Goal: Information Seeking & Learning: Learn about a topic

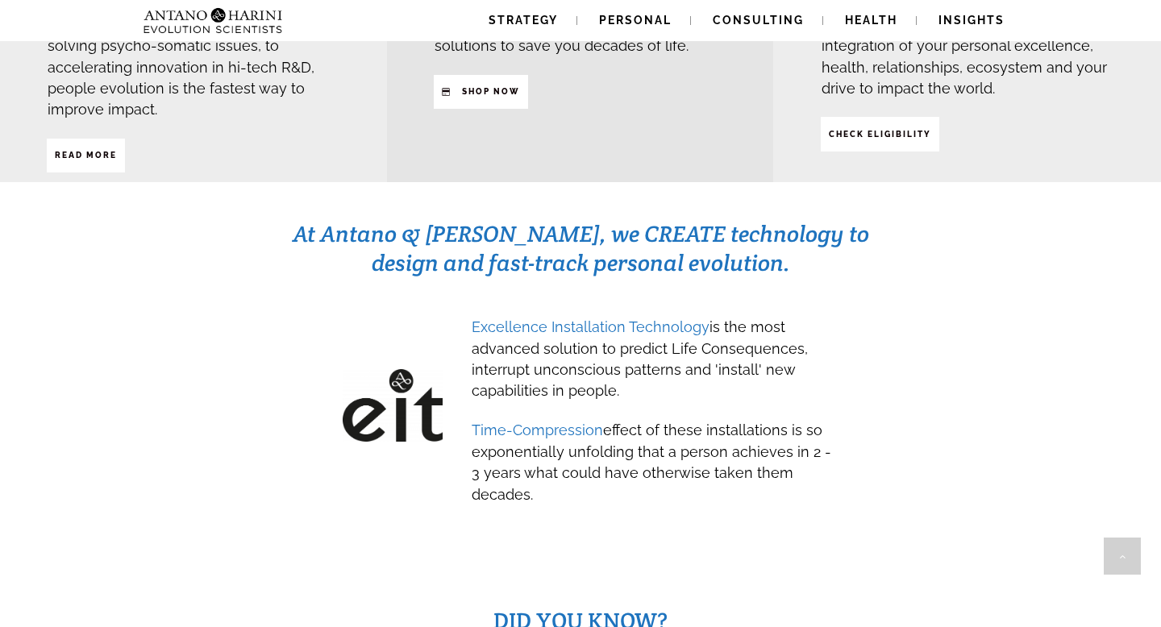
scroll to position [677, 0]
click at [585, 318] on span "Excellence Installation Technology" at bounding box center [591, 326] width 238 height 17
click at [626, 309] on span "Excellence Installation Technology is the most advanced solution to predict Lif…" at bounding box center [640, 355] width 336 height 93
click at [661, 309] on span "Excellence Installation Technology is the most advanced solution to predict Lif…" at bounding box center [640, 355] width 336 height 93
click at [674, 318] on span "Excellence Installation Technology" at bounding box center [591, 326] width 238 height 17
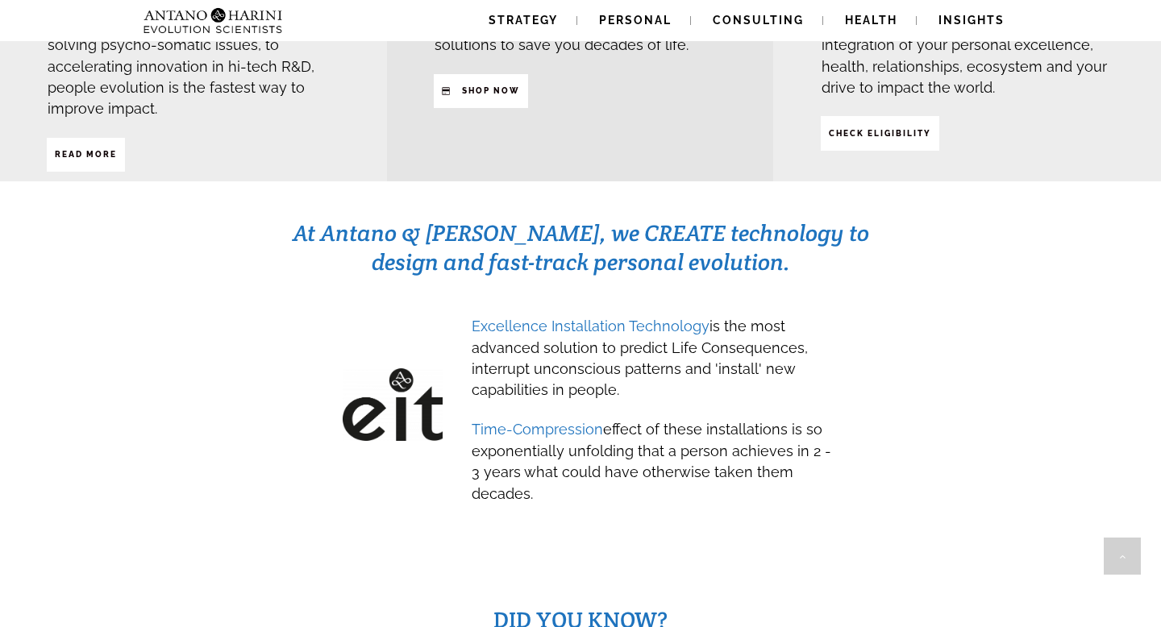
click at [729, 318] on span "Excellence Installation Technology is the most advanced solution to predict Lif…" at bounding box center [640, 358] width 336 height 81
click at [476, 309] on span "Excellence Installation Technology is the most advanced solution to predict Lif…" at bounding box center [640, 355] width 336 height 93
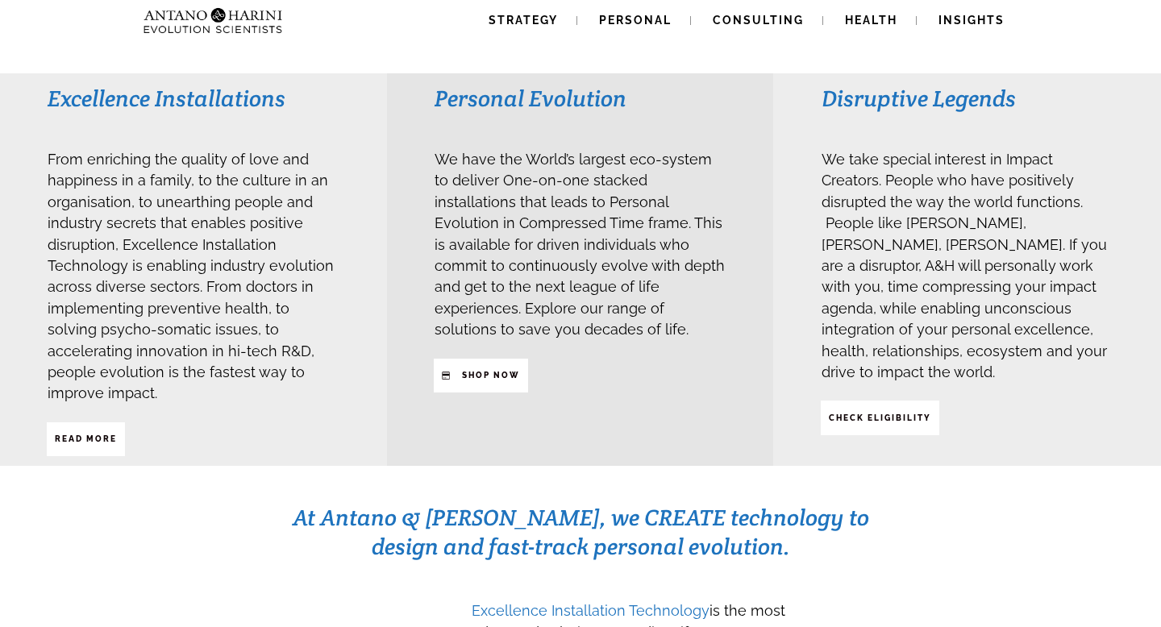
scroll to position [384, 0]
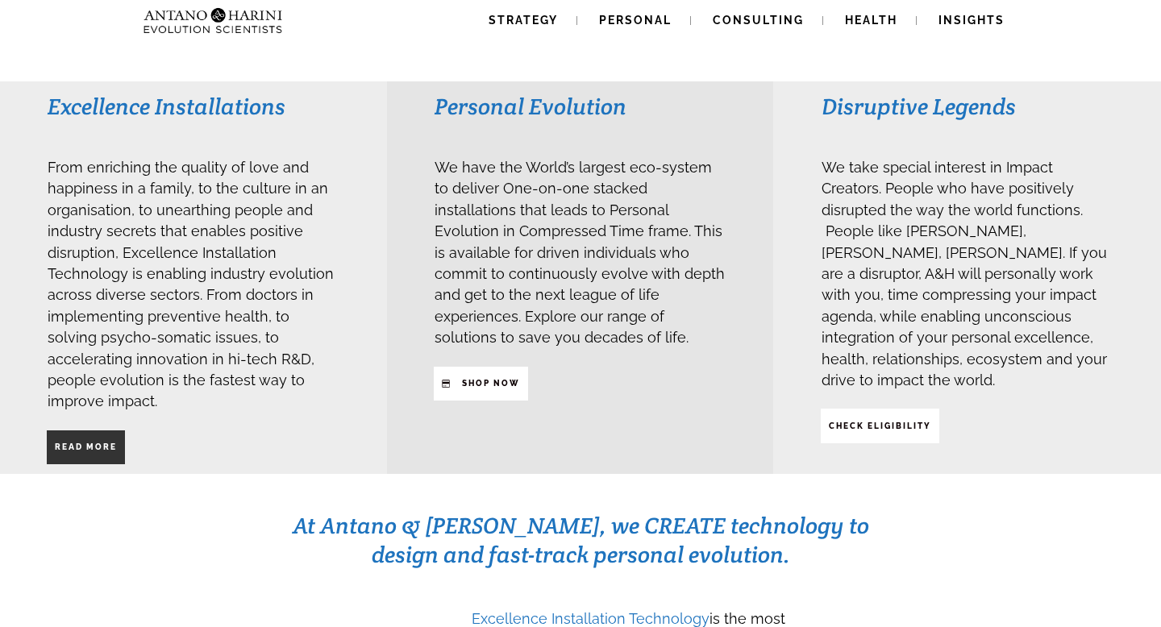
click at [83, 434] on span "Read More" at bounding box center [86, 447] width 62 height 27
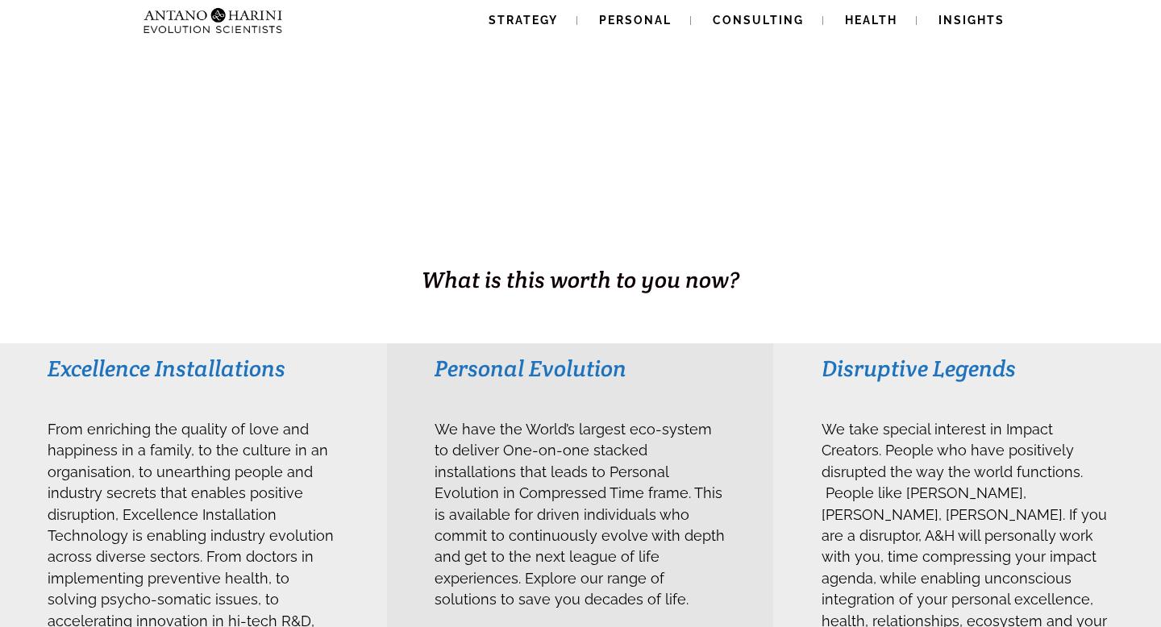
scroll to position [0, 0]
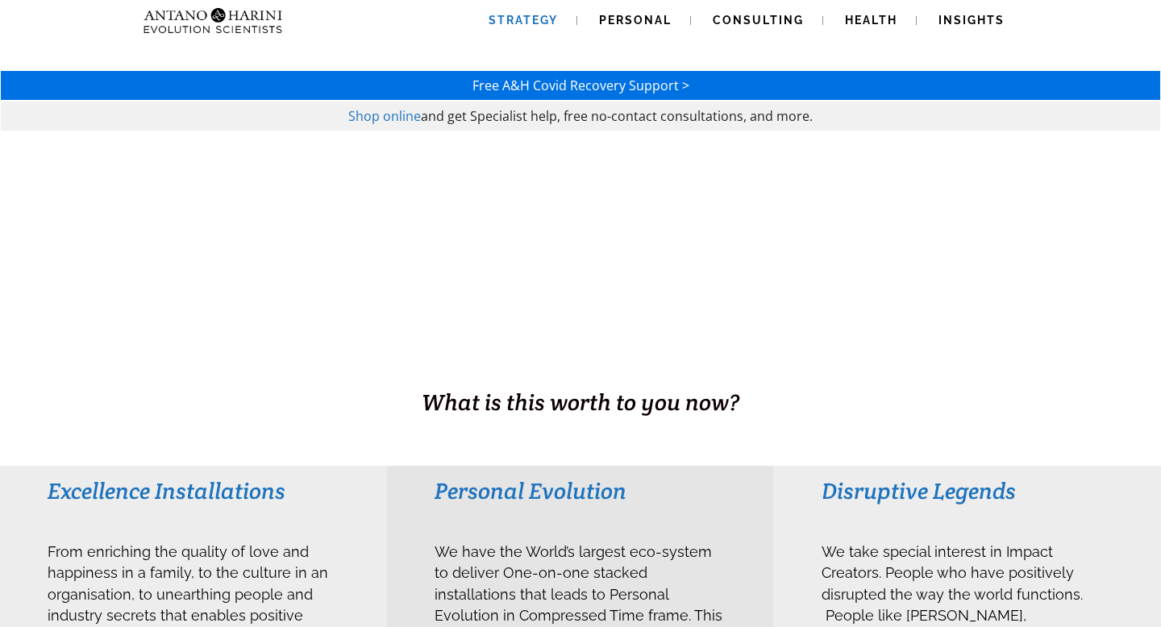
click at [508, 29] on link "Strategy" at bounding box center [523, 20] width 108 height 41
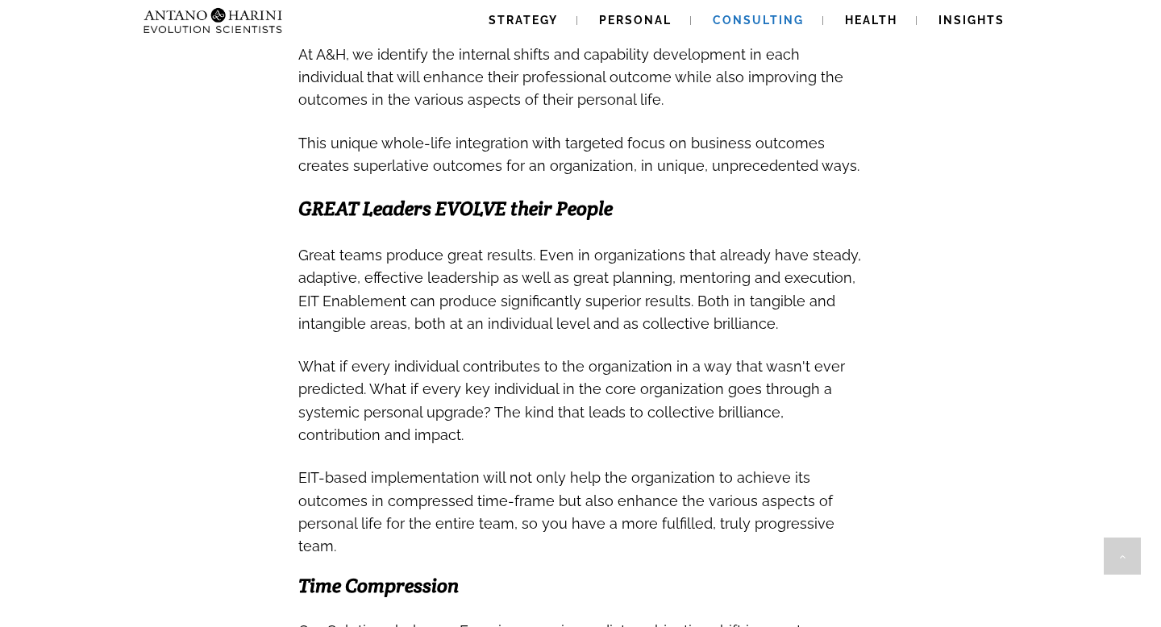
scroll to position [1029, 0]
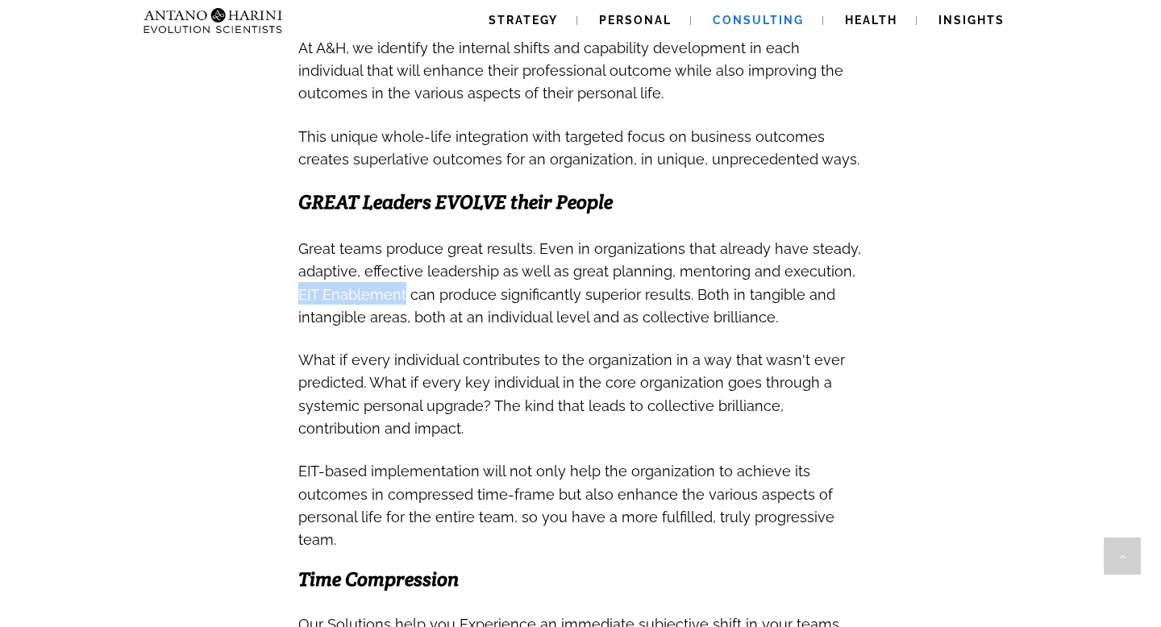
drag, startPoint x: 298, startPoint y: 289, endPoint x: 418, endPoint y: 281, distance: 119.5
click at [415, 281] on span "Great teams produce great results. Even in organizations that already have stea…" at bounding box center [579, 282] width 563 height 85
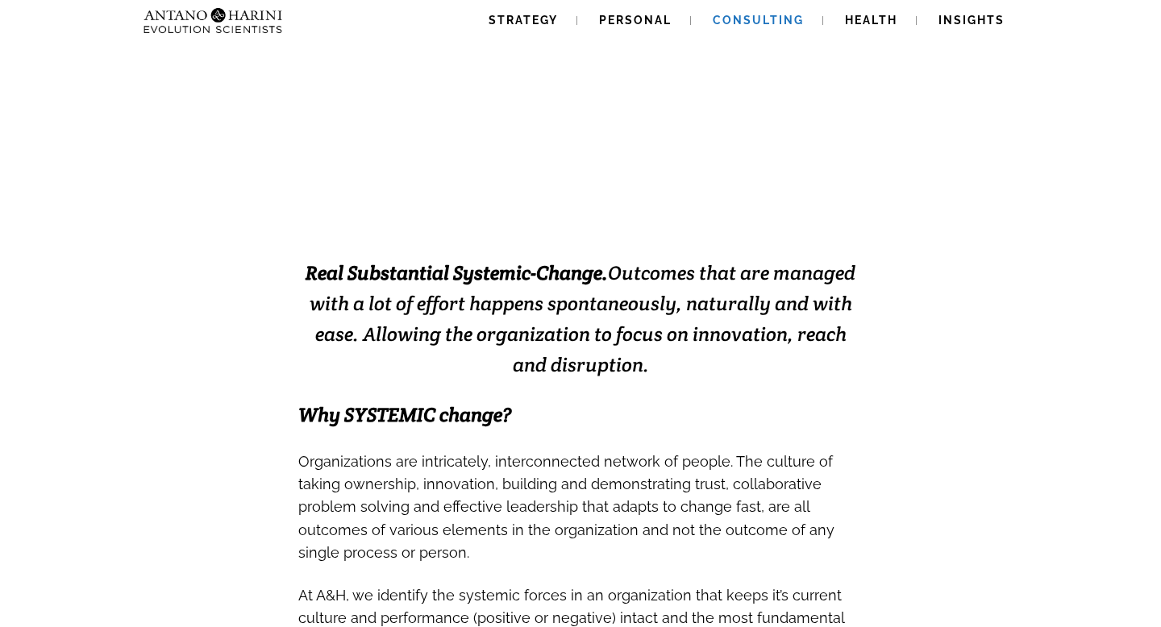
scroll to position [282, 0]
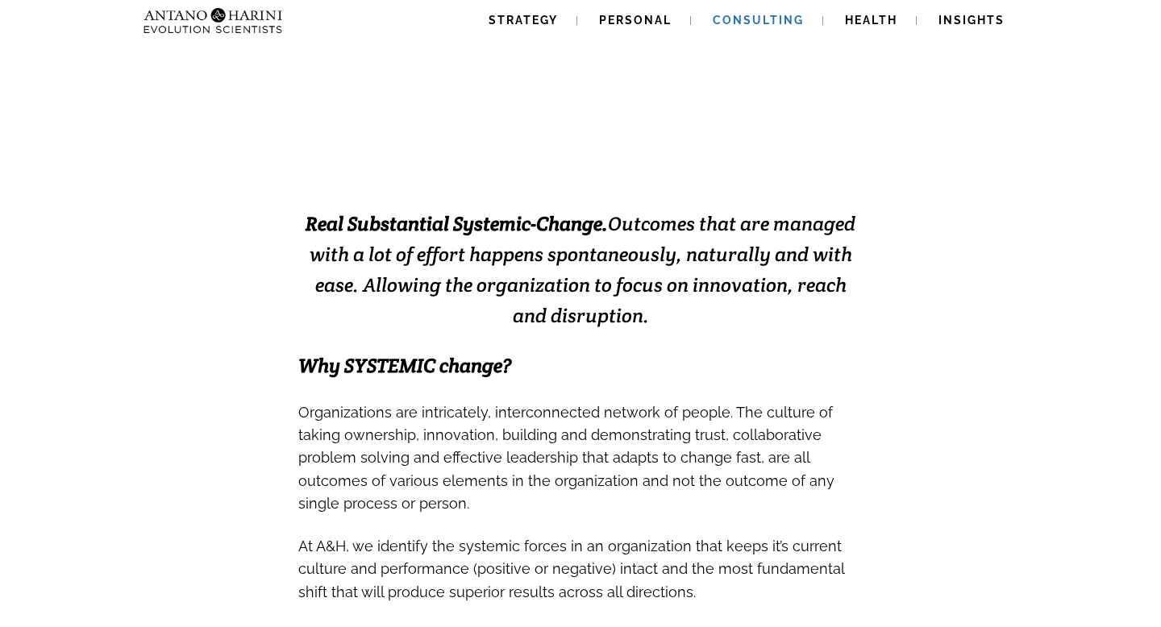
click at [422, 224] on strong "Real Substantial Systemic-Change." at bounding box center [456, 223] width 302 height 25
click at [456, 354] on span "Why SYSTEMIC change?" at bounding box center [404, 365] width 213 height 25
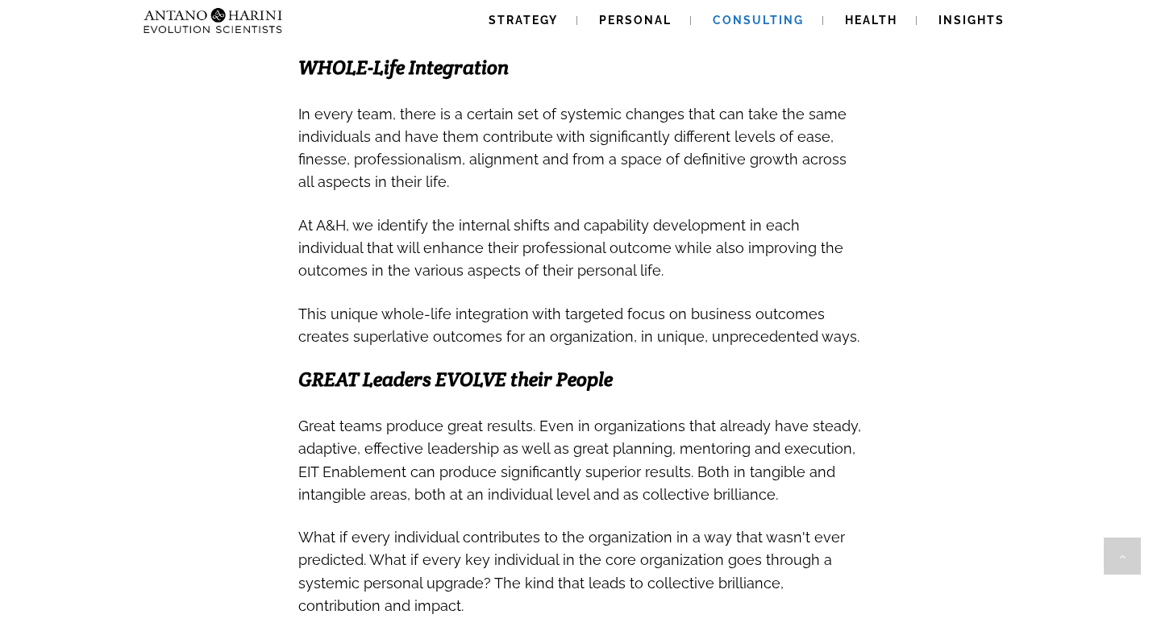
scroll to position [0, 0]
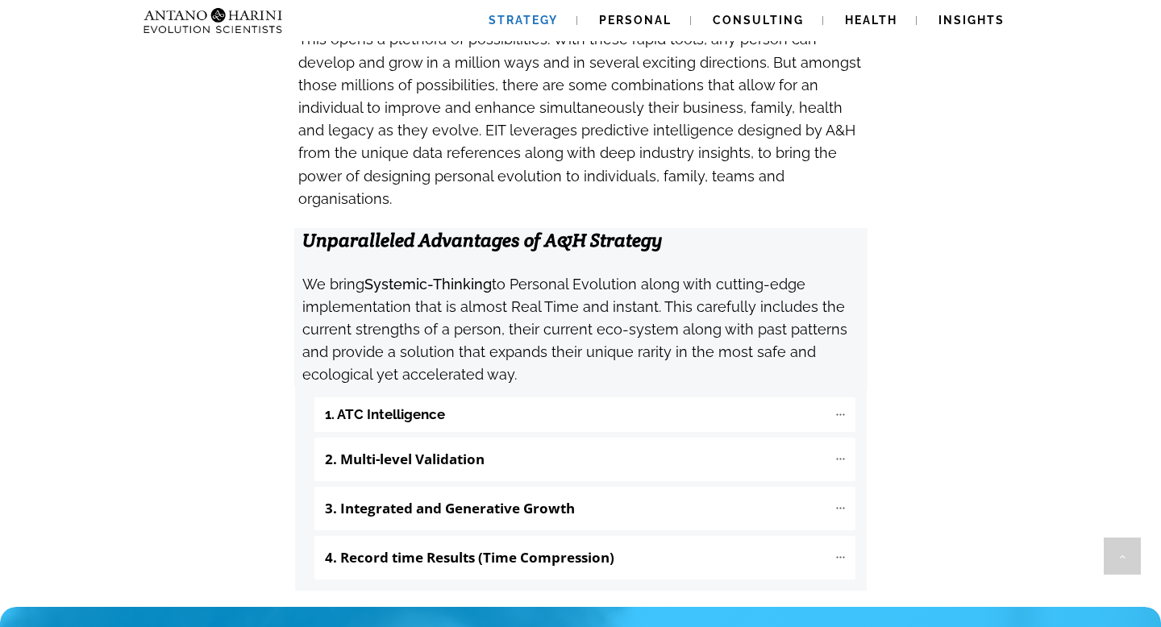
scroll to position [1575, 0]
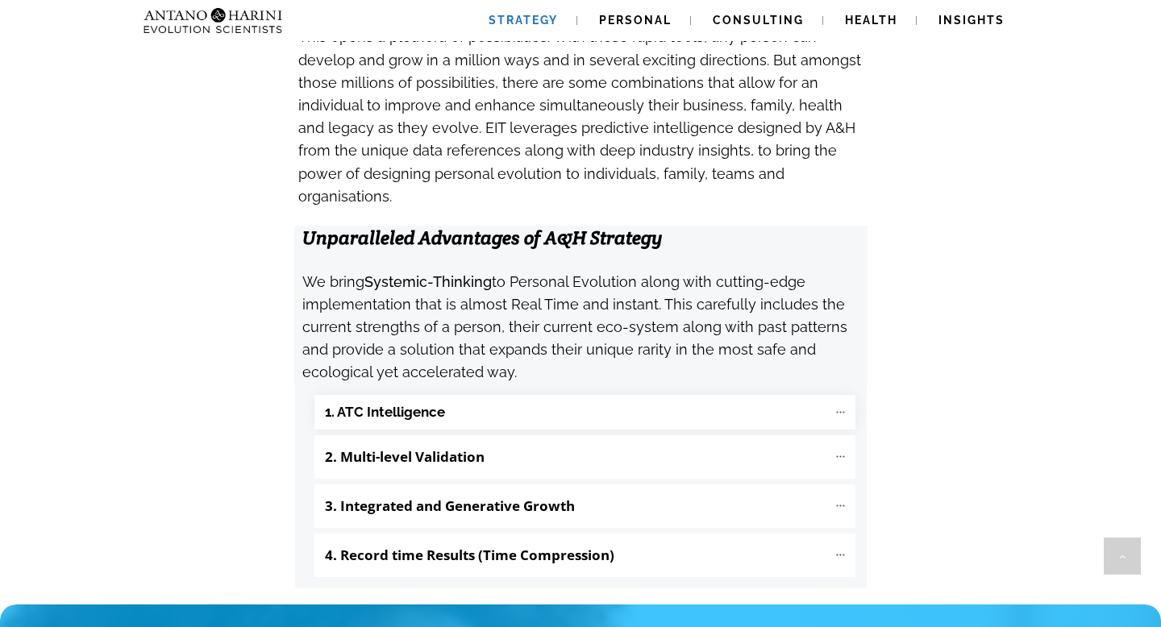
click at [490, 395] on "1. ATC Intelligence" at bounding box center [584, 412] width 541 height 35
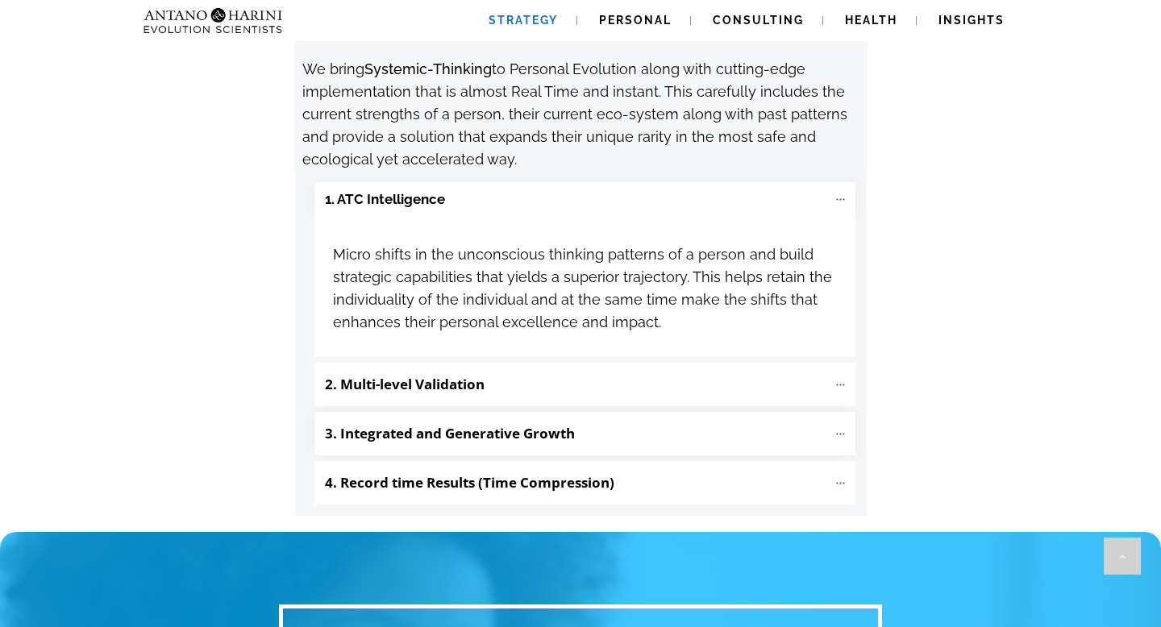
scroll to position [1793, 0]
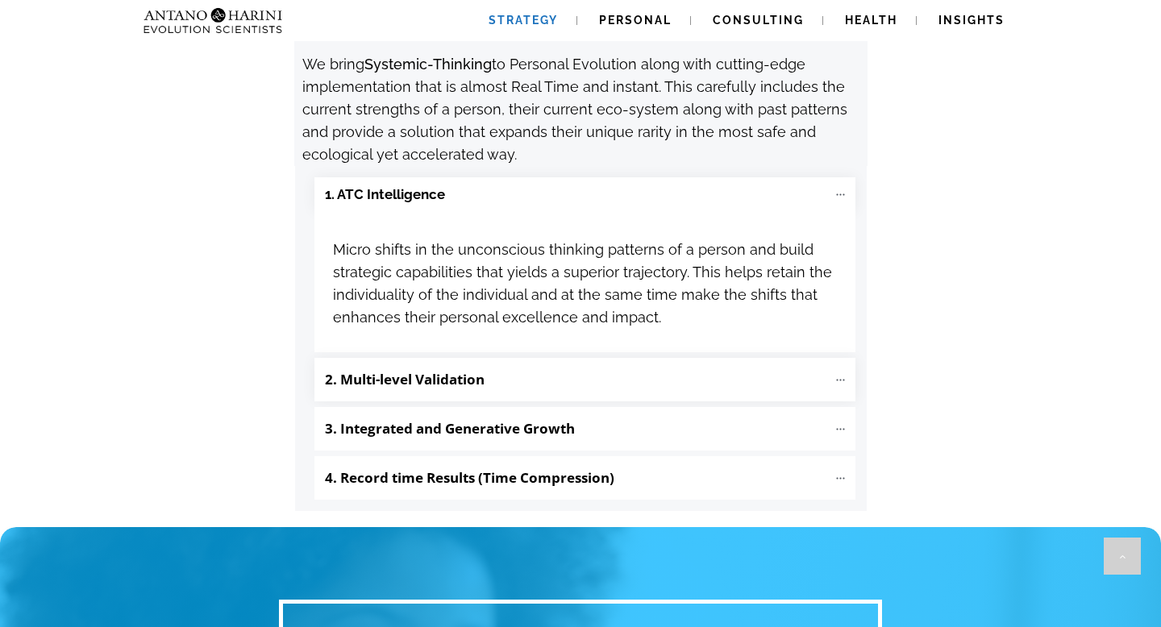
click at [645, 366] on p "2. Multi-level Validation" at bounding box center [576, 379] width 502 height 27
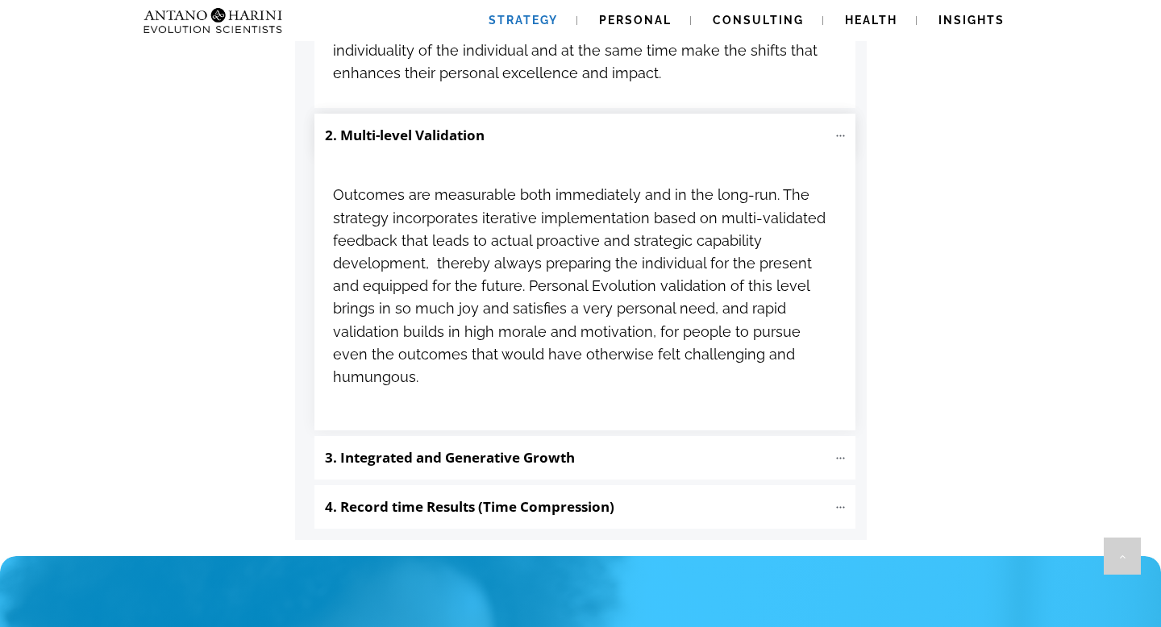
scroll to position [2085, 0]
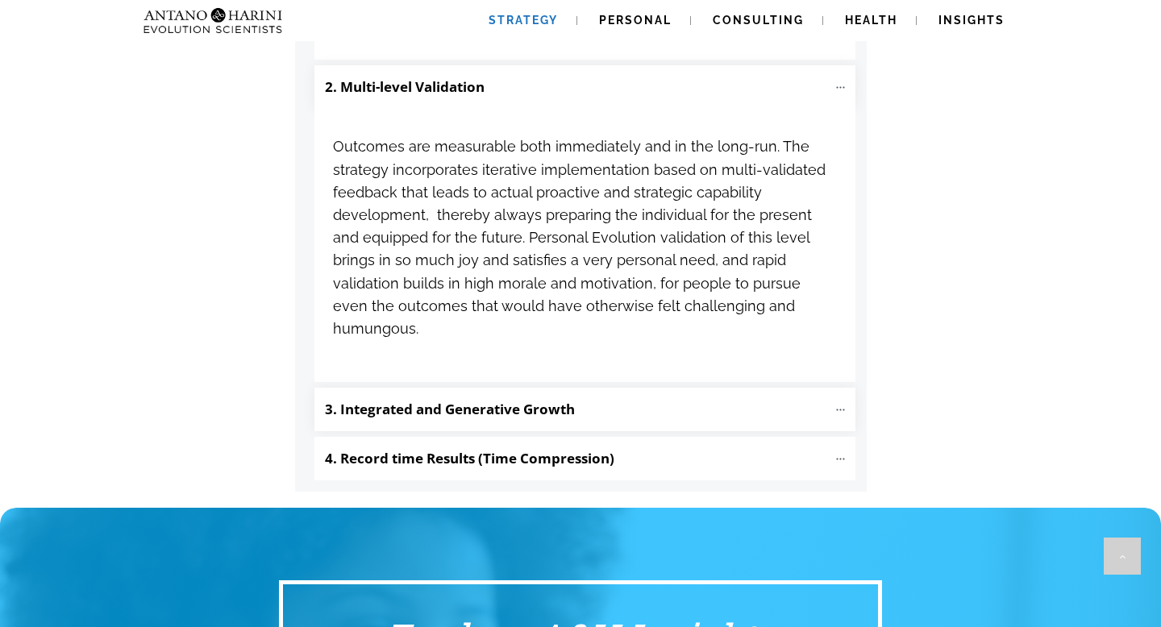
click at [617, 396] on p "3. Integrated and Generative Growth" at bounding box center [576, 409] width 502 height 27
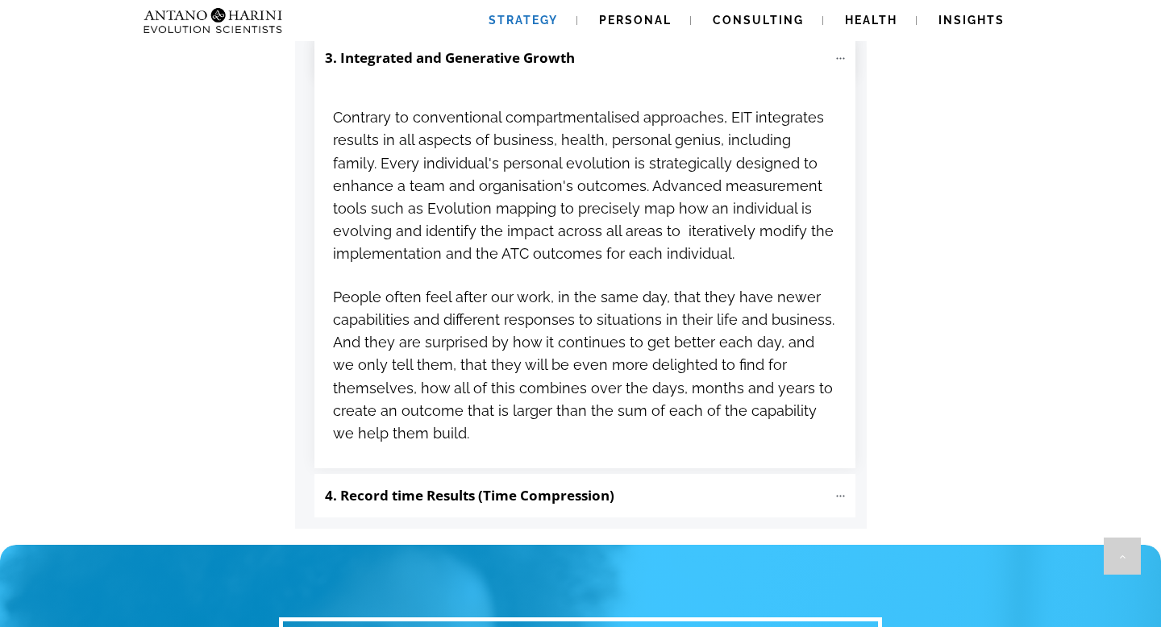
scroll to position [2512, 0]
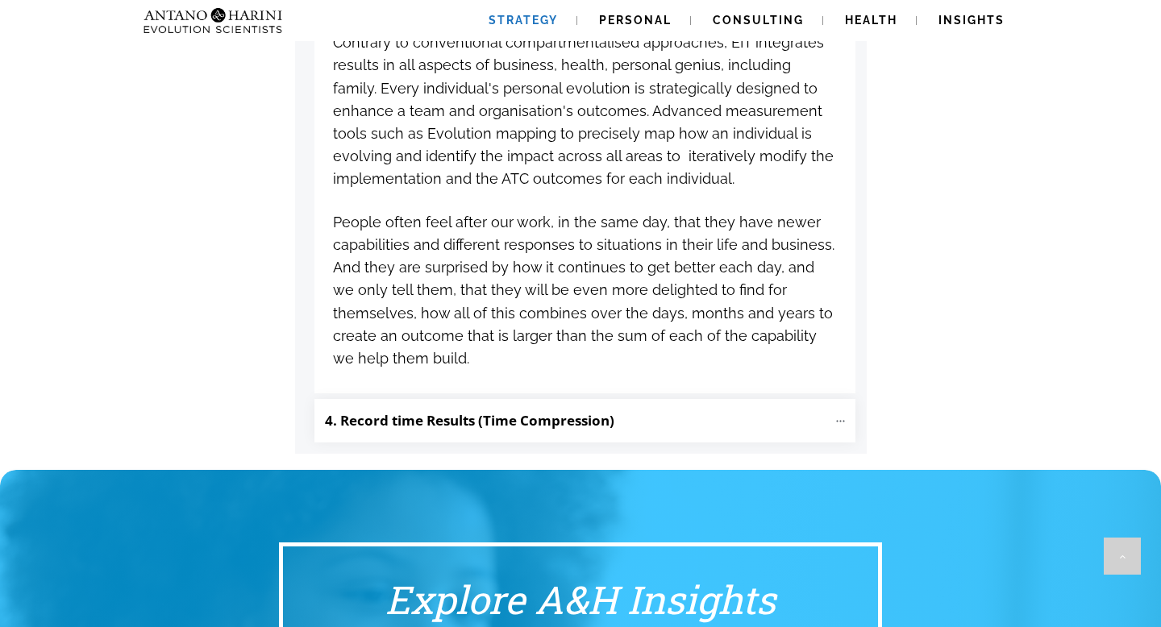
click at [567, 407] on p "4. Record time Results (Time Compression)" at bounding box center [576, 420] width 502 height 27
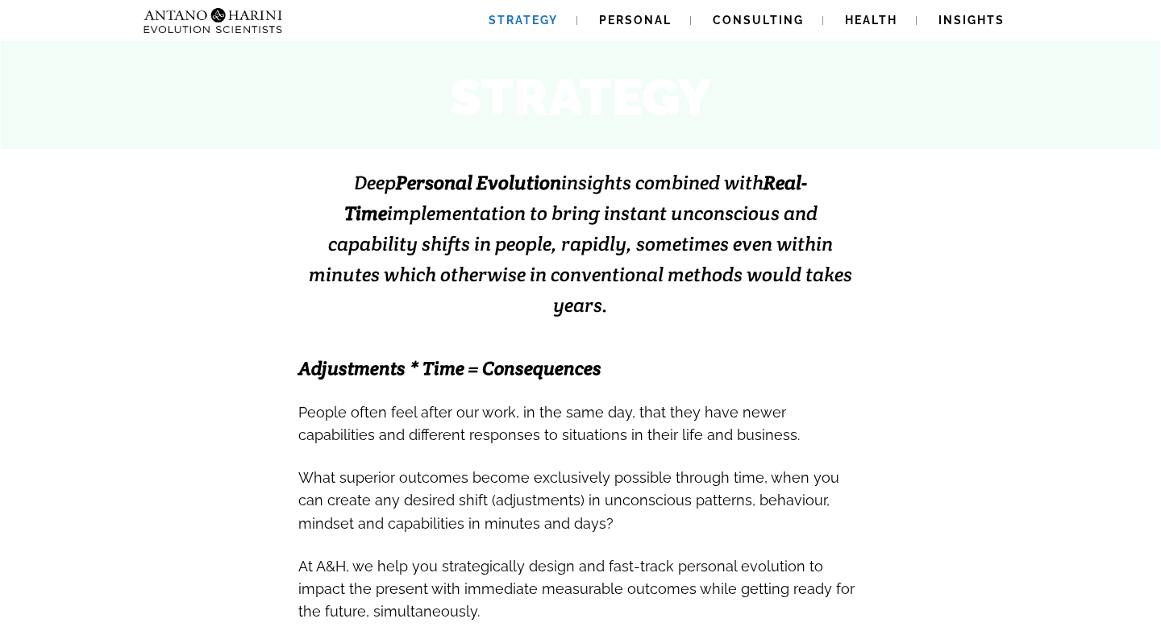
scroll to position [0, 0]
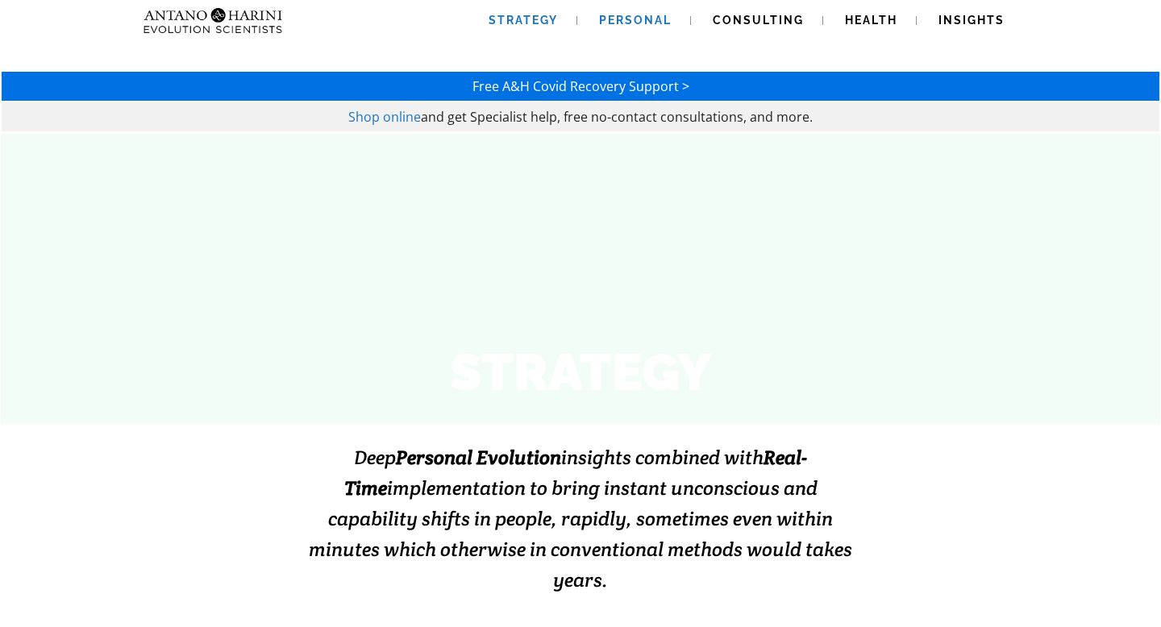
click at [623, 20] on span "Personal" at bounding box center [635, 20] width 73 height 13
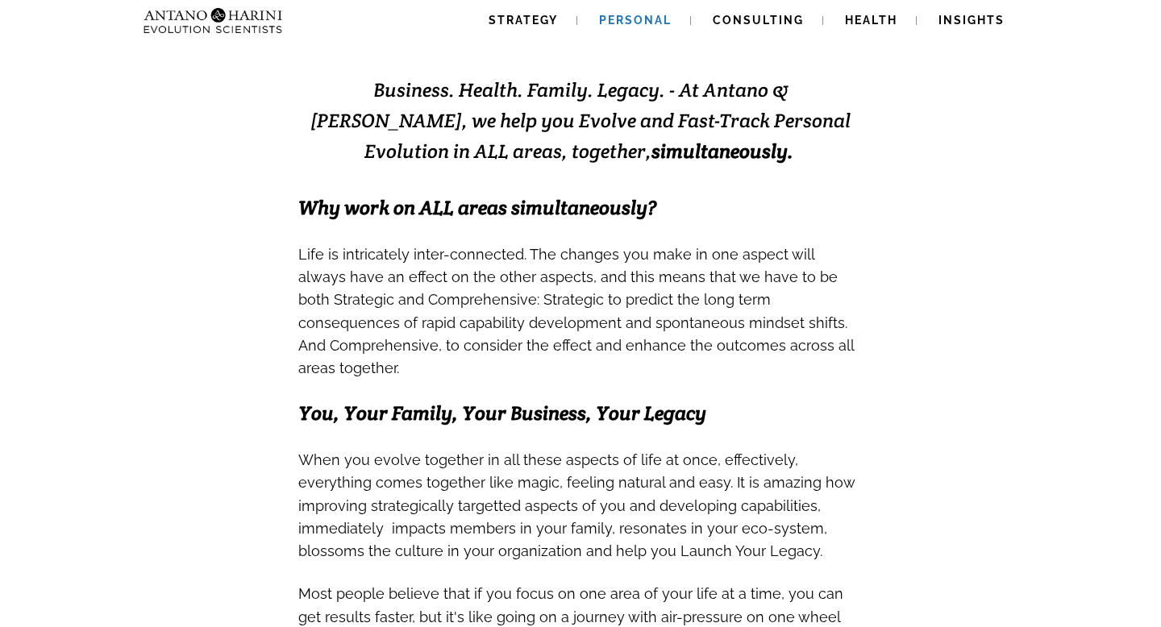
scroll to position [364, 0]
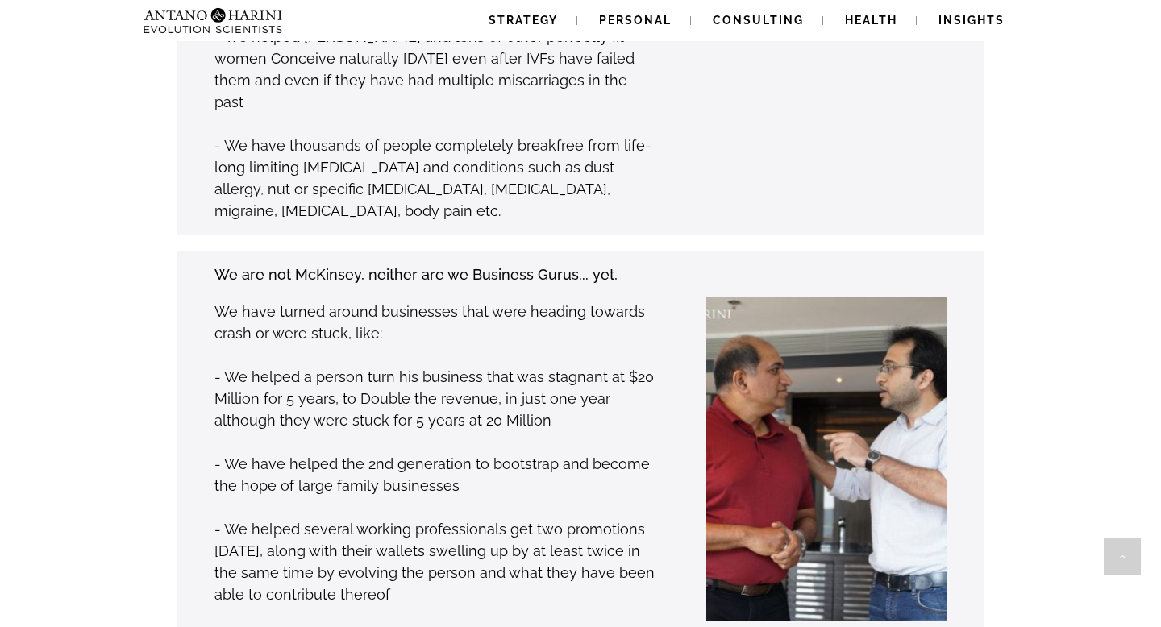
scroll to position [1590, 0]
